Goal: Task Accomplishment & Management: Complete application form

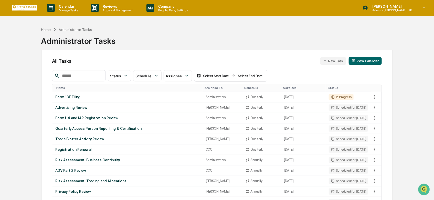
scroll to position [314, 0]
click at [66, 12] on div "Calendar Manage Tasks" at bounding box center [65, 8] width 44 height 16
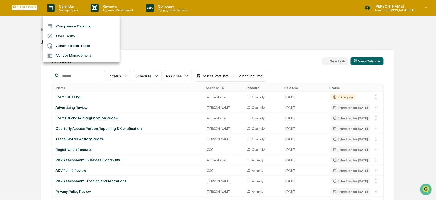
click at [63, 36] on li "User Tasks" at bounding box center [81, 36] width 77 height 10
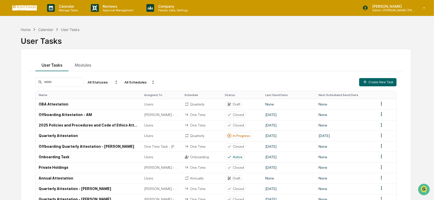
click at [397, 16] on div "Calendar Manage Tasks Reviews Approval Management Company People, Data, Setting…" at bounding box center [217, 116] width 434 height 232
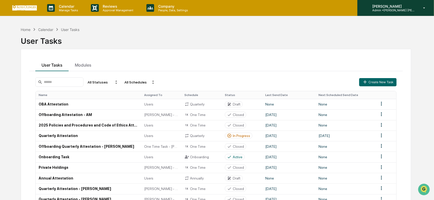
click at [395, 9] on p "Admin • [PERSON_NAME] [PERSON_NAME] Consulting, LLC" at bounding box center [392, 10] width 48 height 4
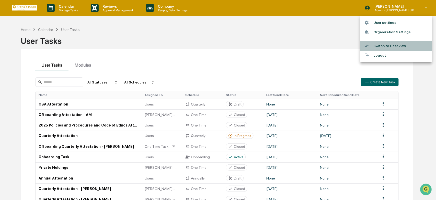
click at [367, 44] on icon at bounding box center [367, 45] width 5 height 5
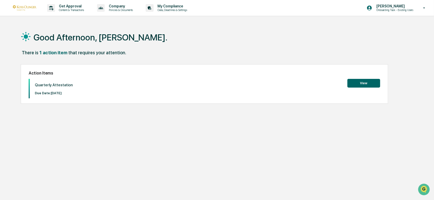
click at [354, 82] on button "View" at bounding box center [363, 83] width 33 height 9
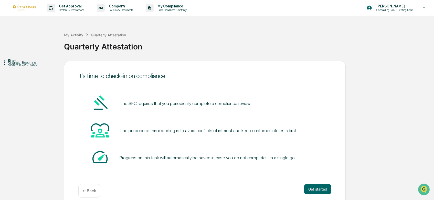
scroll to position [6, 0]
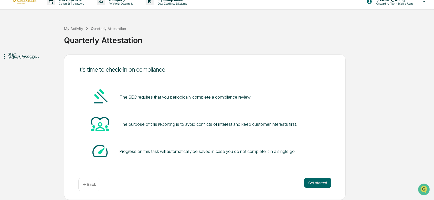
click at [339, 181] on div "It's time to check-in on compliance The SEC requires that you periodically comp…" at bounding box center [204, 126] width 281 height 145
click at [325, 182] on button "Get started" at bounding box center [317, 183] width 27 height 10
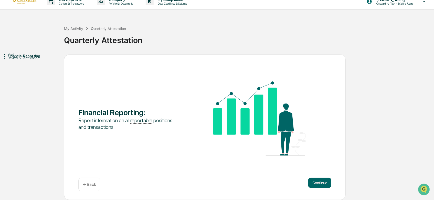
click at [325, 182] on button "Continue" at bounding box center [319, 183] width 23 height 10
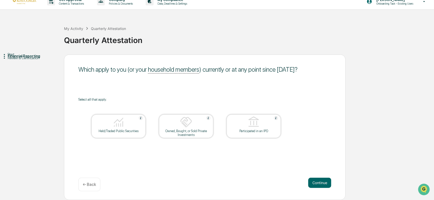
click at [126, 116] on div "Held/Traded Public Securities" at bounding box center [118, 126] width 54 height 24
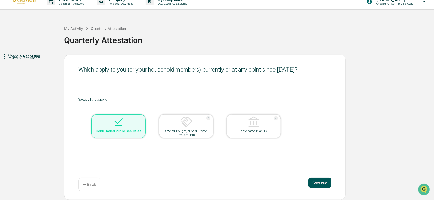
click at [320, 184] on button "Continue" at bounding box center [319, 183] width 23 height 10
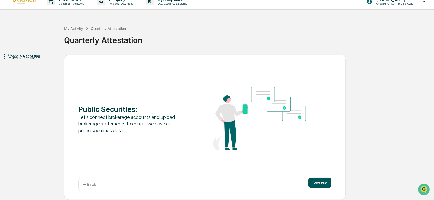
click at [321, 179] on button "Continue" at bounding box center [319, 183] width 23 height 10
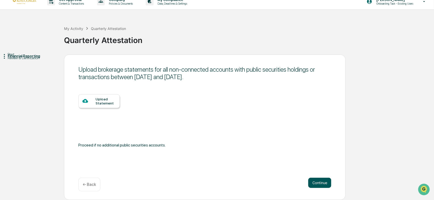
click at [318, 181] on button "Continue" at bounding box center [319, 183] width 23 height 10
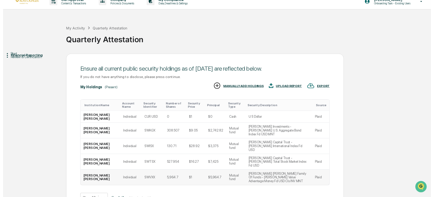
scroll to position [26, 0]
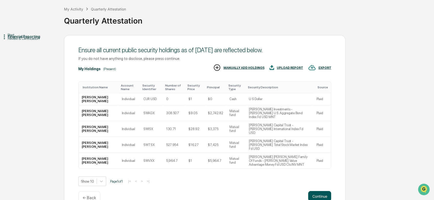
click at [316, 191] on button "Continue" at bounding box center [319, 196] width 23 height 10
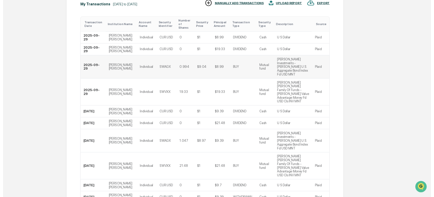
scroll to position [112, 0]
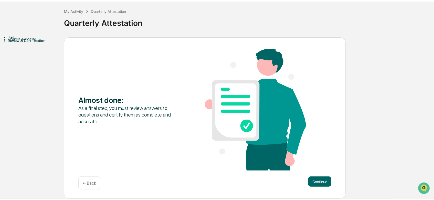
scroll to position [22, 0]
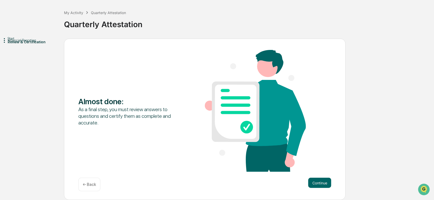
click at [313, 183] on button "Continue" at bounding box center [319, 183] width 23 height 10
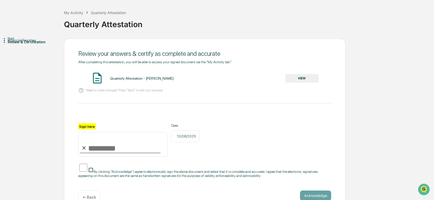
click at [322, 81] on div "Quarterly Attestation - [PERSON_NAME] VIEW" at bounding box center [204, 79] width 253 height 14
click at [319, 81] on div "Quarterly Attestation - [PERSON_NAME] VIEW" at bounding box center [204, 79] width 253 height 14
click at [304, 76] on button "VIEW" at bounding box center [301, 78] width 33 height 9
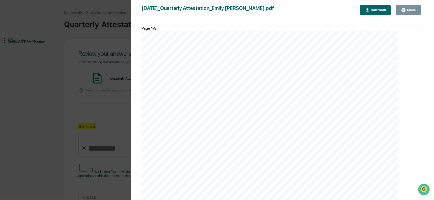
scroll to position [959, 0]
click at [408, 12] on button "Close" at bounding box center [408, 10] width 25 height 10
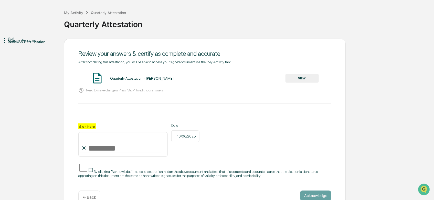
click at [113, 144] on input "Sign here" at bounding box center [122, 144] width 89 height 25
type input "**********"
click at [316, 193] on button "Acknowledge" at bounding box center [315, 195] width 31 height 10
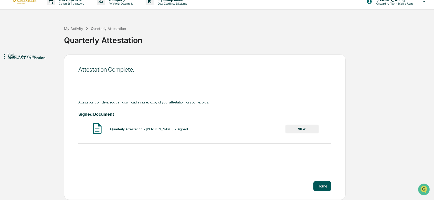
click at [323, 189] on button "Home" at bounding box center [322, 186] width 18 height 10
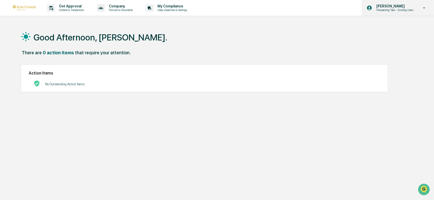
click at [399, 11] on p "Onboarding Task - Existing Users" at bounding box center [393, 10] width 43 height 4
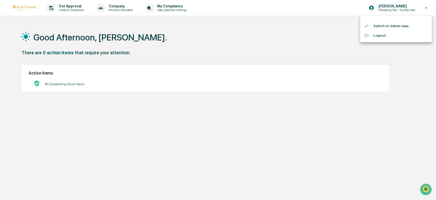
click at [381, 26] on li "Switch to Admin view..." at bounding box center [397, 25] width 72 height 9
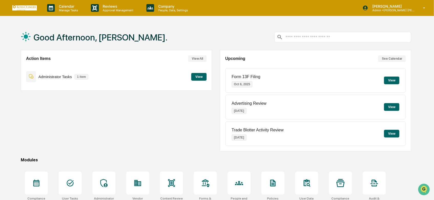
click at [145, 87] on div "Action Items View All Administrator Tasks 1 item View" at bounding box center [116, 70] width 191 height 41
